Goal: Navigation & Orientation: Locate item on page

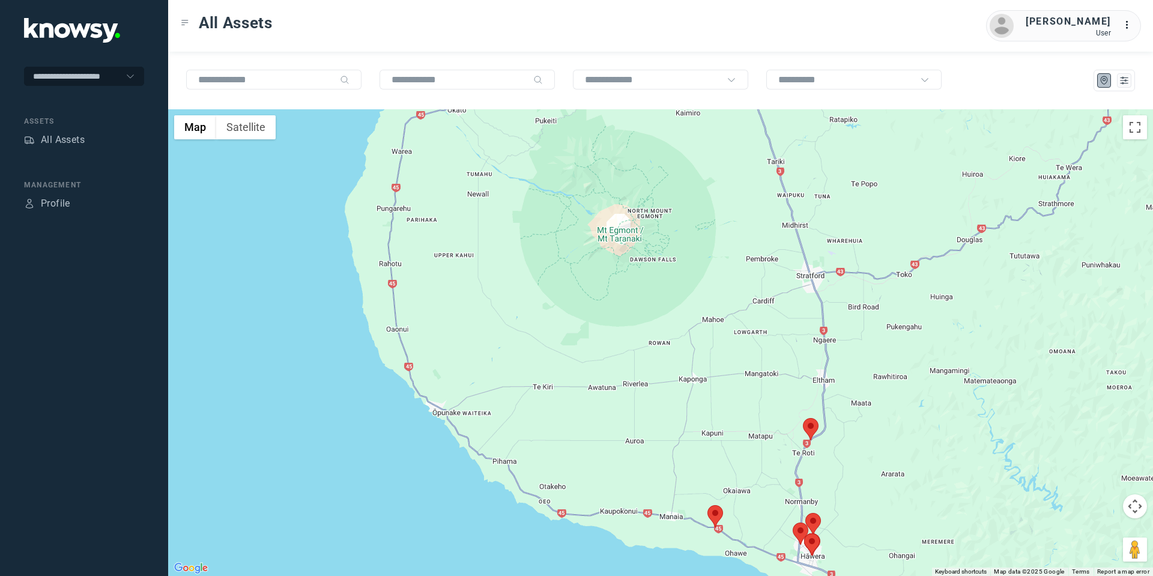
click at [708, 505] on area at bounding box center [708, 505] width 0 height 0
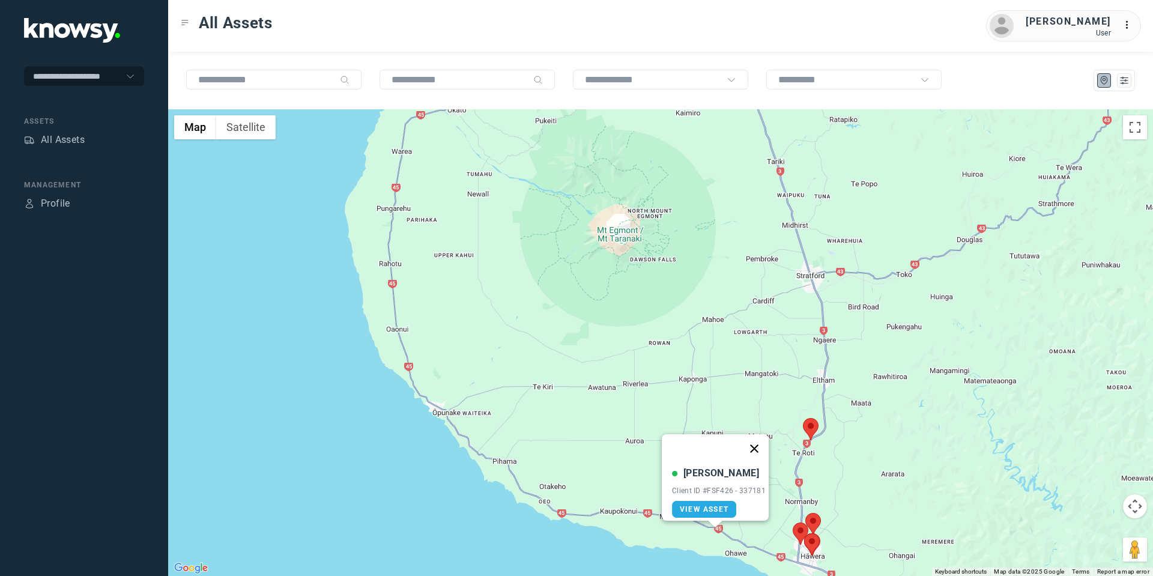
click at [755, 438] on button "Close" at bounding box center [754, 448] width 29 height 29
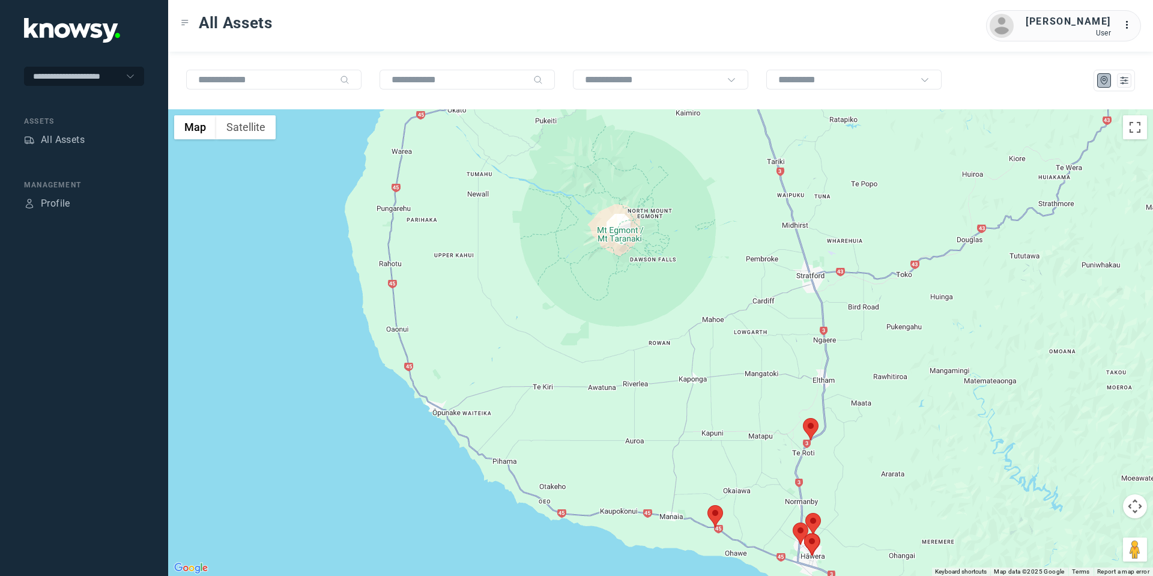
click at [1133, 499] on button "Map camera controls" at bounding box center [1135, 506] width 24 height 24
click at [1079, 539] on button "Move down" at bounding box center [1075, 536] width 24 height 24
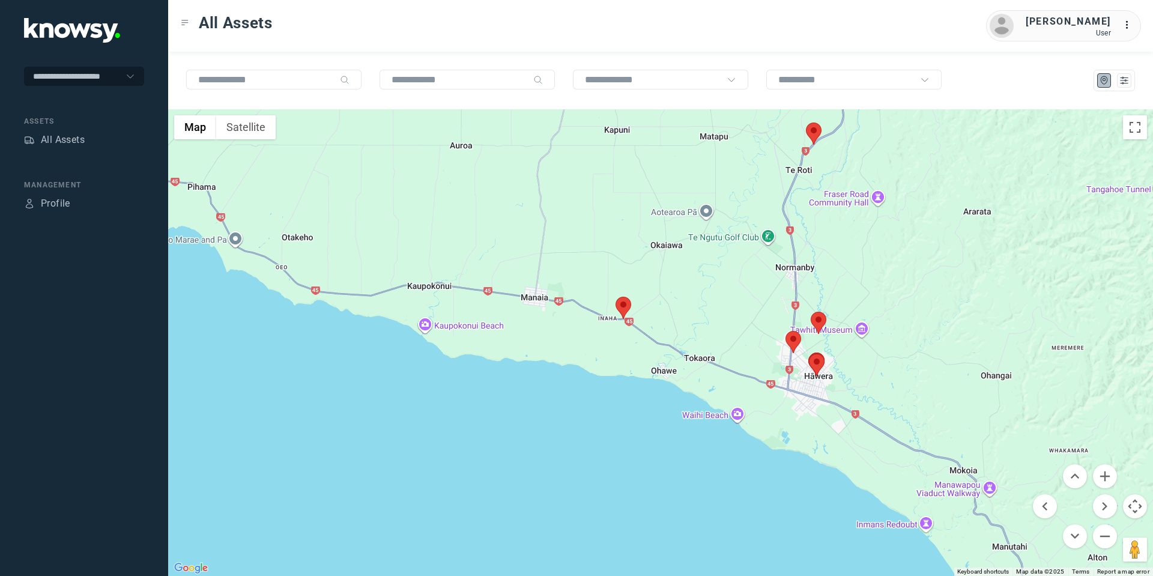
click at [806, 123] on area at bounding box center [806, 123] width 0 height 0
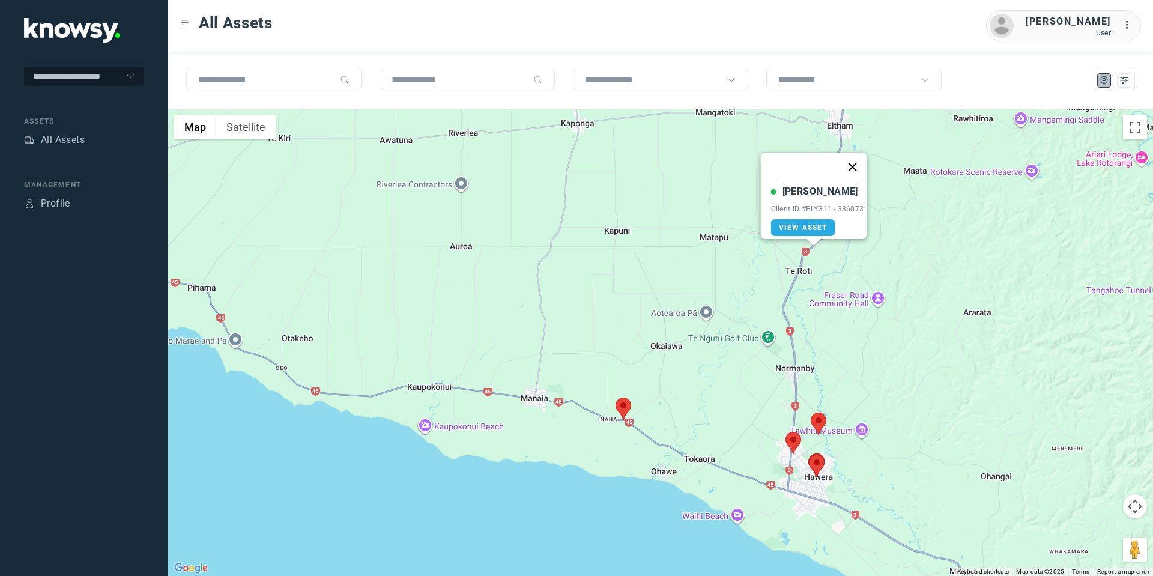
click at [853, 157] on button "Close" at bounding box center [852, 167] width 29 height 29
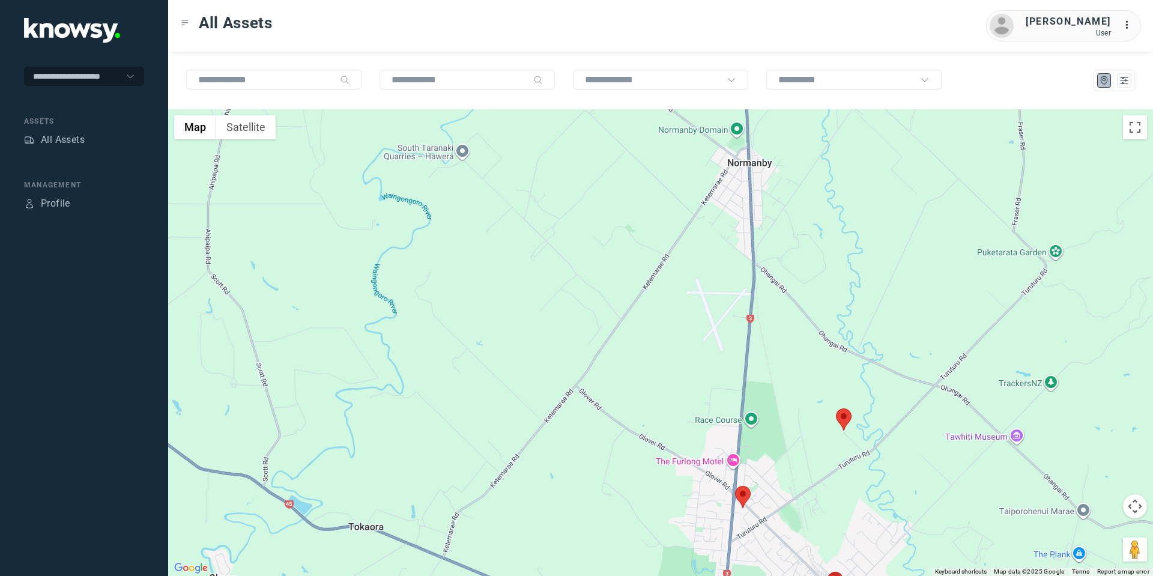
click at [836, 408] on area at bounding box center [836, 408] width 0 height 0
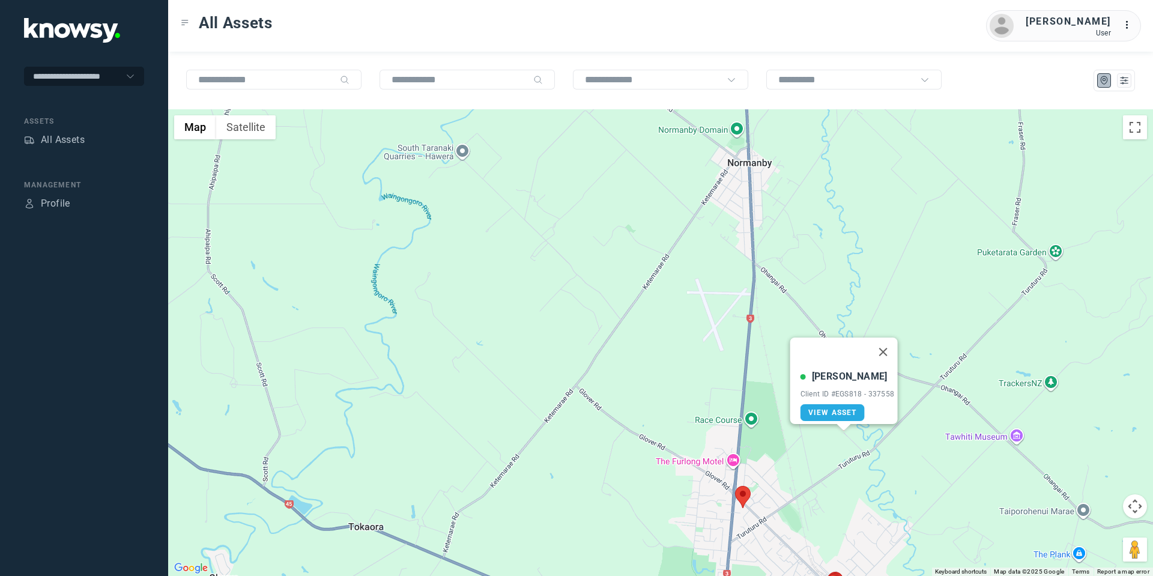
click at [750, 497] on img at bounding box center [743, 497] width 16 height 22
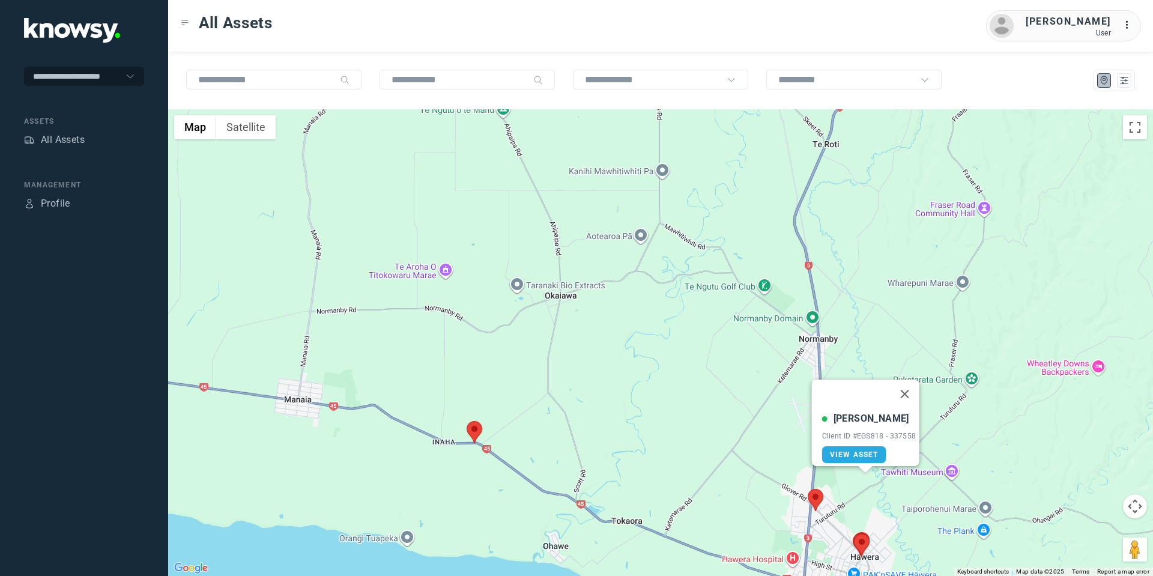
click at [854, 534] on area at bounding box center [854, 534] width 0 height 0
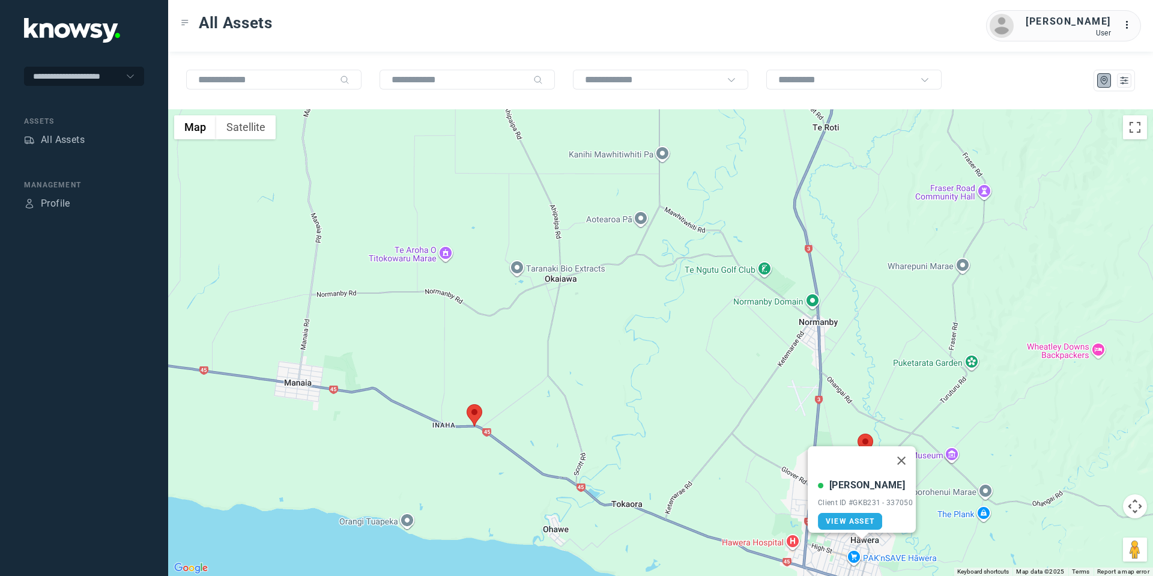
drag, startPoint x: 903, startPoint y: 438, endPoint x: 908, endPoint y: 444, distance: 6.8
click at [904, 446] on button "Close" at bounding box center [901, 460] width 29 height 29
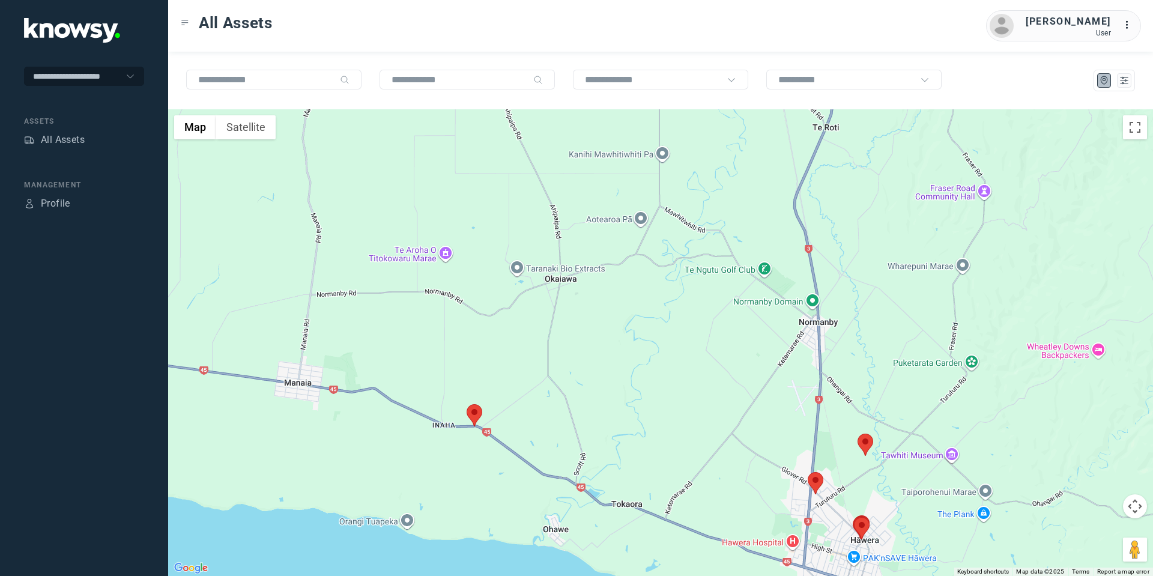
click at [1139, 512] on button "Map camera controls" at bounding box center [1135, 506] width 24 height 24
click at [1076, 536] on button "Move down" at bounding box center [1075, 536] width 24 height 24
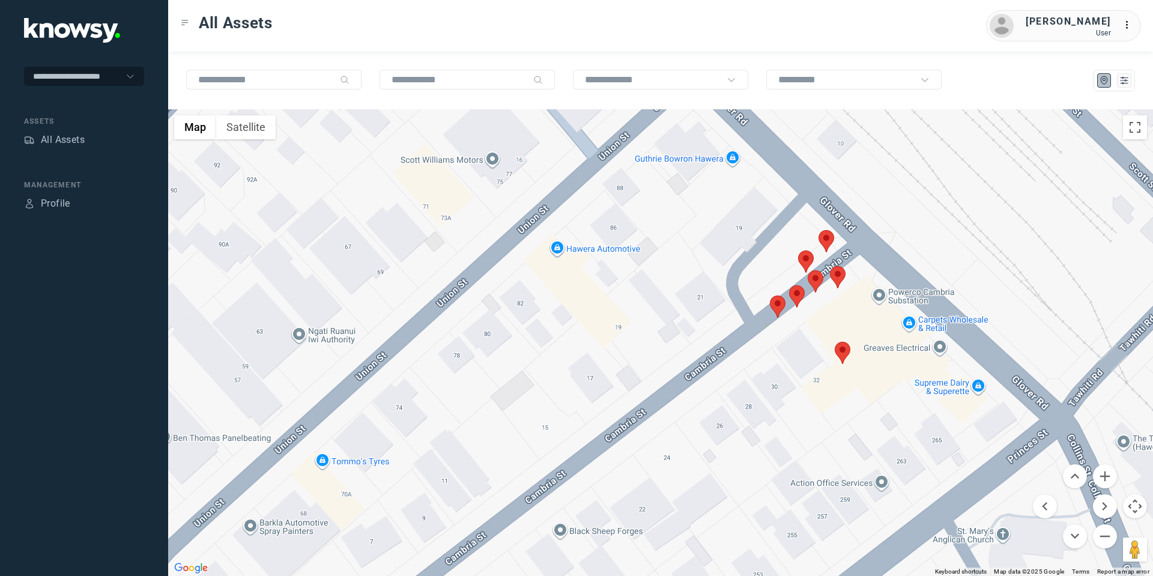
click at [835, 342] on area at bounding box center [835, 342] width 0 height 0
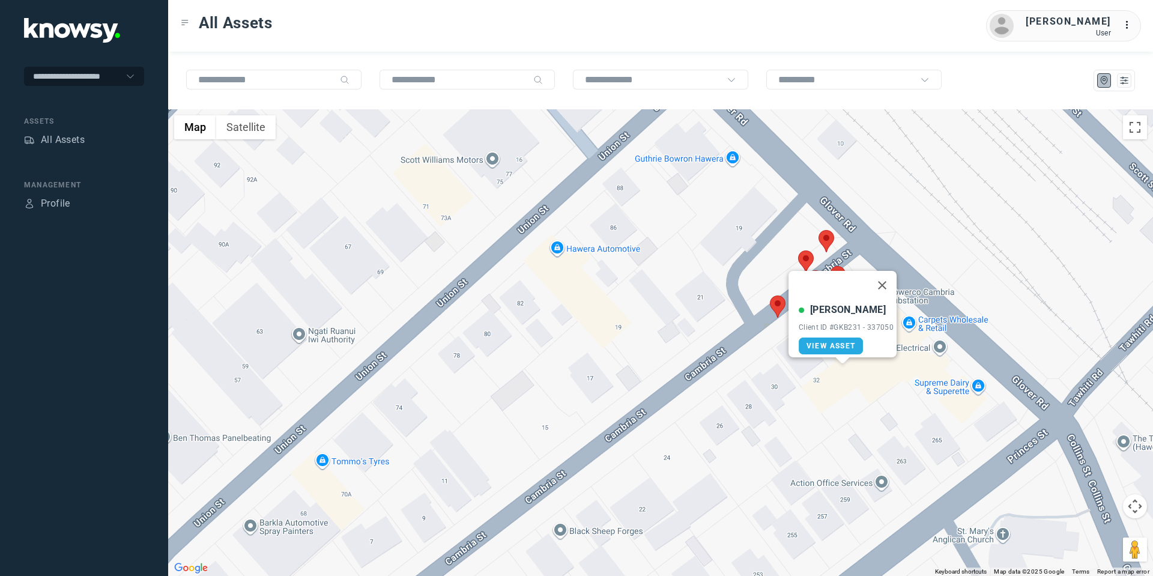
click at [770, 296] on area at bounding box center [770, 296] width 0 height 0
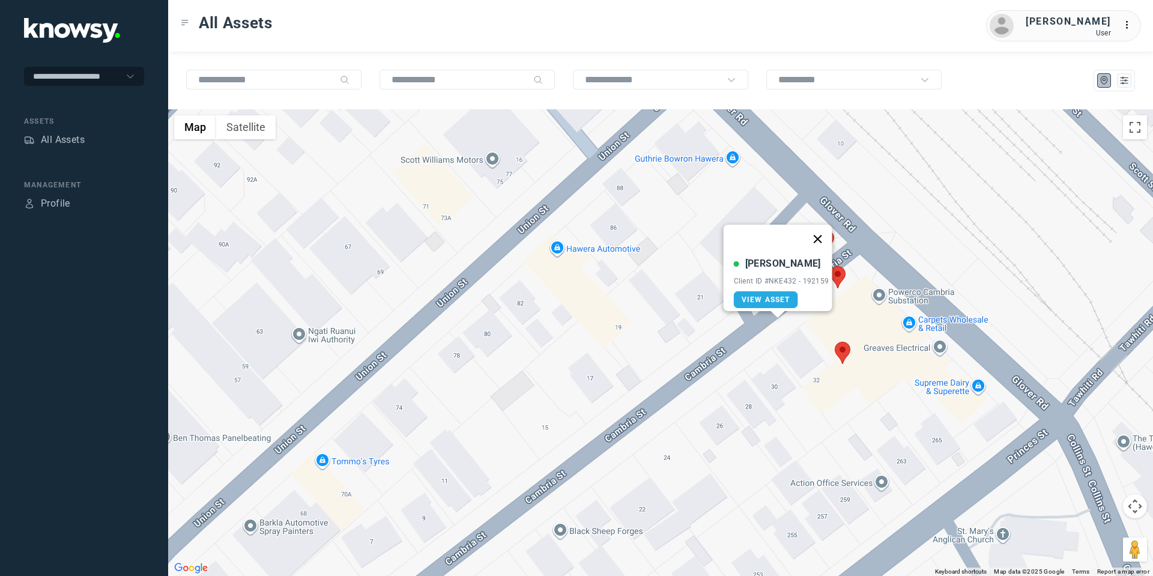
click at [824, 228] on button "Close" at bounding box center [817, 239] width 29 height 29
click at [789, 285] on area at bounding box center [789, 285] width 0 height 0
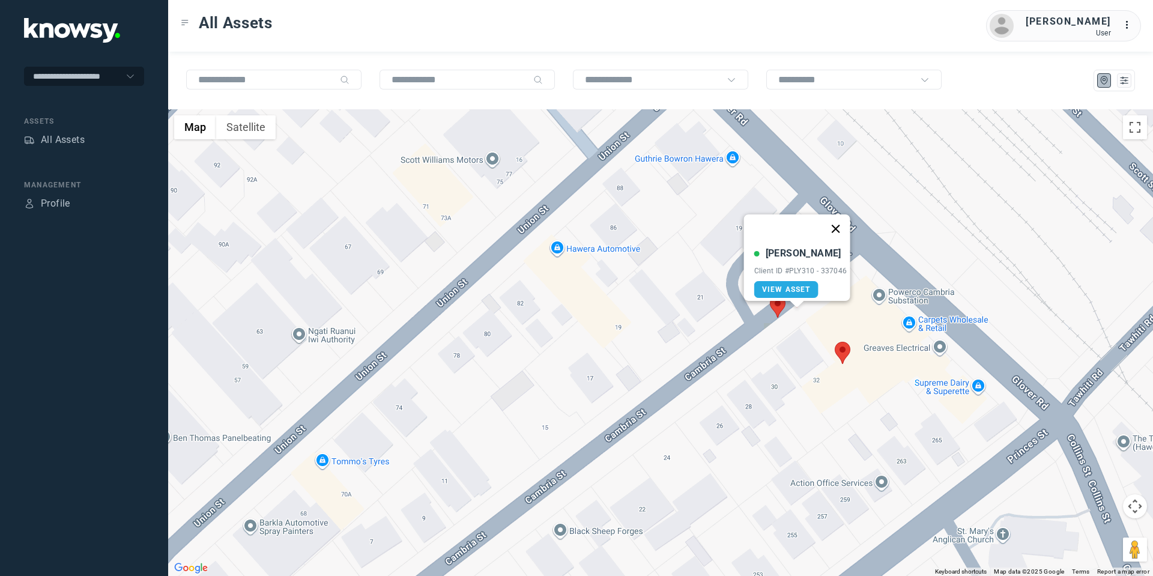
click at [842, 219] on button "Close" at bounding box center [835, 228] width 29 height 29
click at [808, 270] on area at bounding box center [808, 270] width 0 height 0
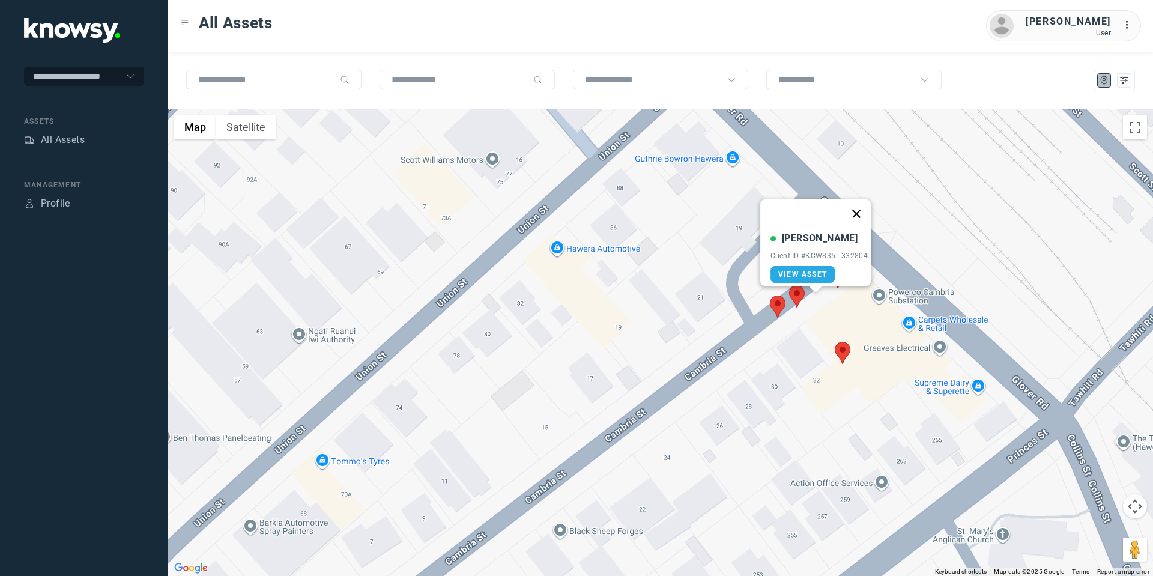
click at [863, 206] on button "Close" at bounding box center [856, 213] width 29 height 29
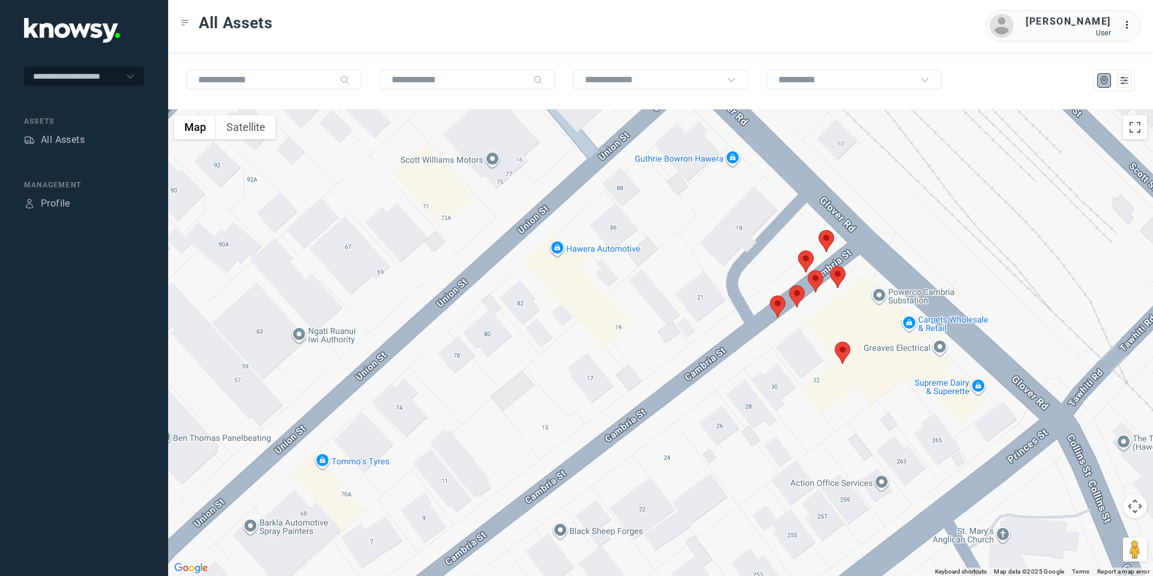
click at [830, 266] on area at bounding box center [830, 266] width 0 height 0
click at [879, 202] on button "Close" at bounding box center [877, 209] width 29 height 29
click at [798, 250] on area at bounding box center [798, 250] width 0 height 0
click at [850, 187] on button "Close" at bounding box center [845, 194] width 29 height 29
click at [819, 230] on area at bounding box center [819, 230] width 0 height 0
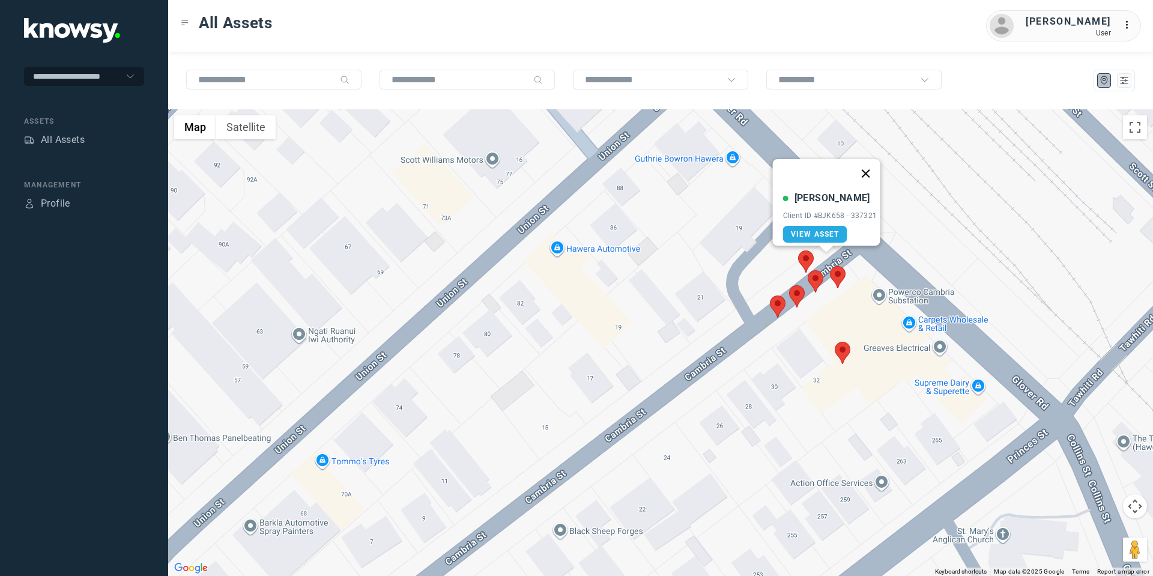
click at [870, 169] on button "Close" at bounding box center [865, 173] width 29 height 29
